Goal: Navigation & Orientation: Find specific page/section

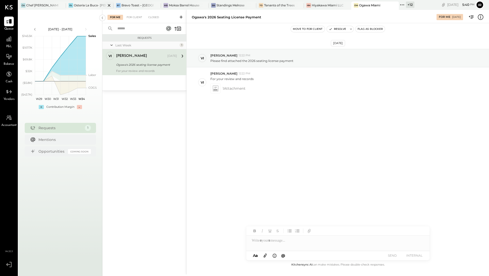
click at [84, 4] on div "Osteria La Buca- [PERSON_NAME][GEOGRAPHIC_DATA]" at bounding box center [90, 5] width 32 height 4
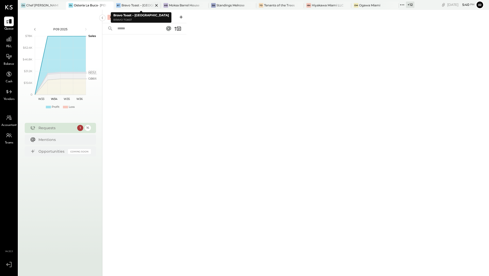
click at [132, 7] on div "Bravo Toast – [GEOGRAPHIC_DATA]" at bounding box center [138, 5] width 32 height 4
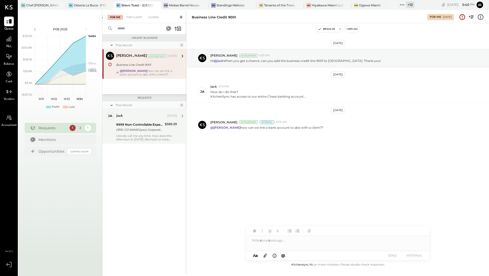
click at [136, 118] on div "jack" at bounding box center [141, 115] width 50 height 5
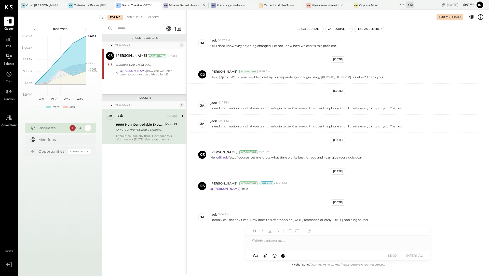
click at [180, 6] on div "Moksa Barrel House" at bounding box center [184, 5] width 31 height 4
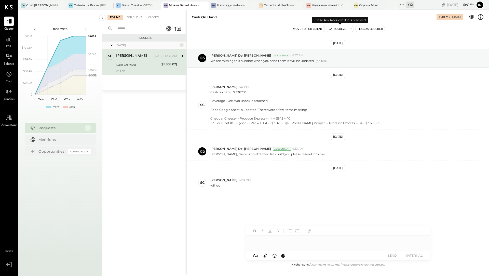
click at [336, 28] on button "Resolve" at bounding box center [337, 29] width 21 height 6
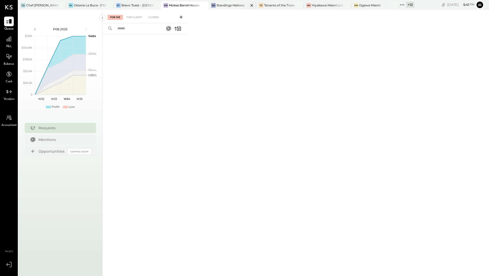
click at [234, 4] on div "Standings Melrose" at bounding box center [231, 5] width 28 height 4
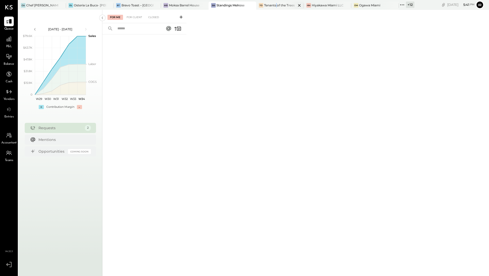
click at [277, 4] on div "Tenants of the Trees" at bounding box center [279, 5] width 31 height 4
click at [312, 8] on div "HM Hiyakawa Miami LLC" at bounding box center [328, 6] width 48 height 8
